Goal: Check status: Check status

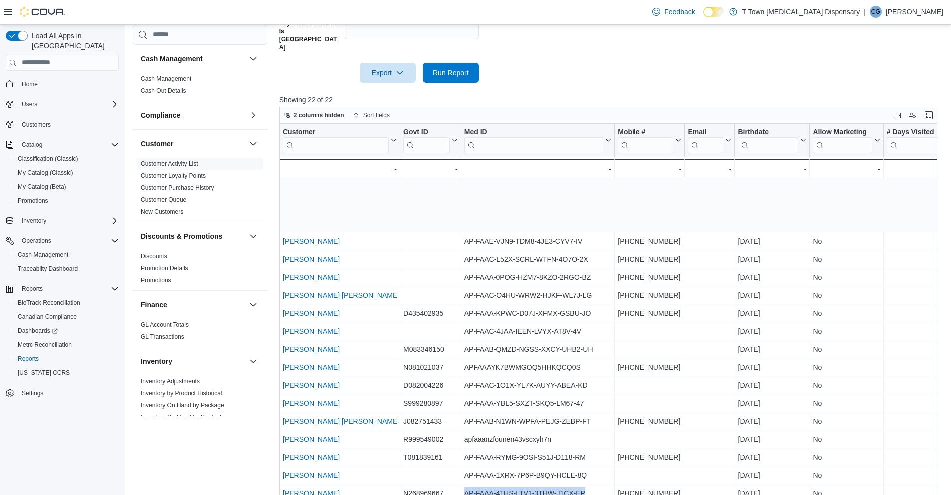
scroll to position [76, 0]
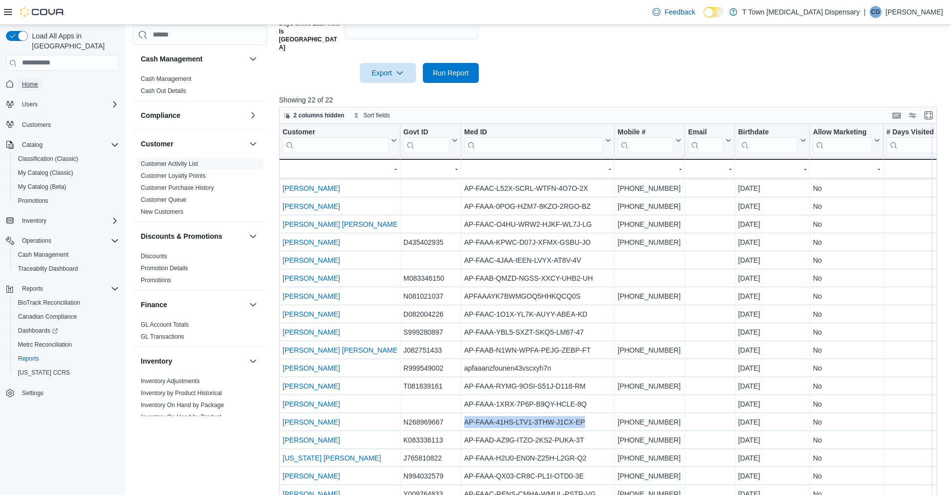
click at [31, 80] on span "Home" at bounding box center [30, 84] width 16 height 8
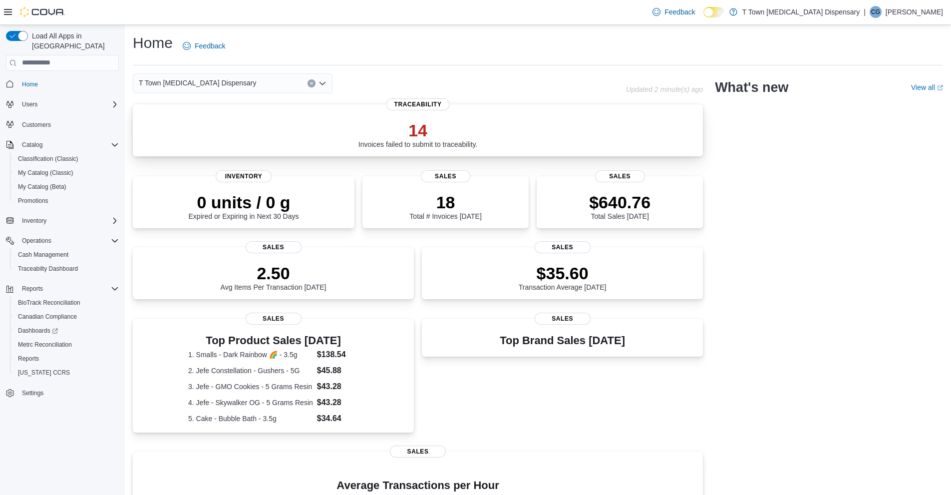
drag, startPoint x: 356, startPoint y: 122, endPoint x: 360, endPoint y: 137, distance: 15.6
click at [356, 123] on div "14 Invoices failed to submit to traceability." at bounding box center [418, 132] width 554 height 32
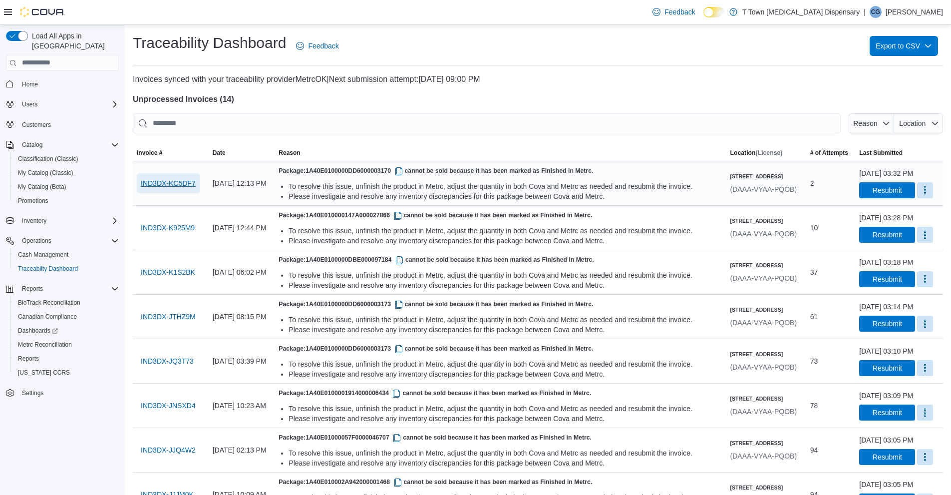
click at [174, 186] on span "IND3DX-KC5DF7" at bounding box center [168, 183] width 55 height 10
drag, startPoint x: 347, startPoint y: 168, endPoint x: 431, endPoint y: 179, distance: 85.0
click at [431, 179] on div "Package: 1A40E0100000DD6000003170 cannot be sold because it has been marked as …" at bounding box center [500, 183] width 443 height 36
drag, startPoint x: 425, startPoint y: 159, endPoint x: 373, endPoint y: 182, distance: 57.2
click at [373, 182] on div "To resolve this issue, unfinish the product in Metrc, adjust the quantity in bo…" at bounding box center [505, 186] width 433 height 10
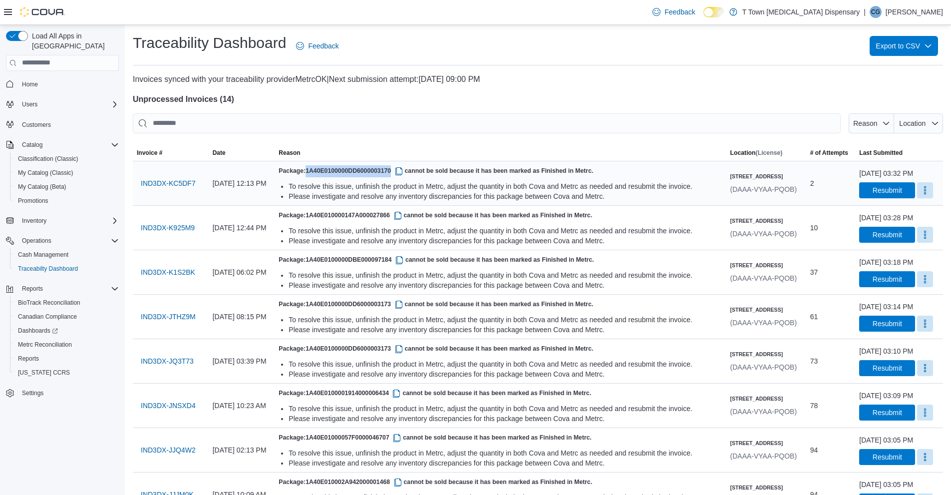
drag, startPoint x: 346, startPoint y: 173, endPoint x: 431, endPoint y: 172, distance: 84.9
click at [405, 172] on span "1A40E0100000DD6000003170" at bounding box center [355, 170] width 99 height 7
copy span "1A40E0100000DD6000003170"
